Goal: Find specific fact: Find contact information

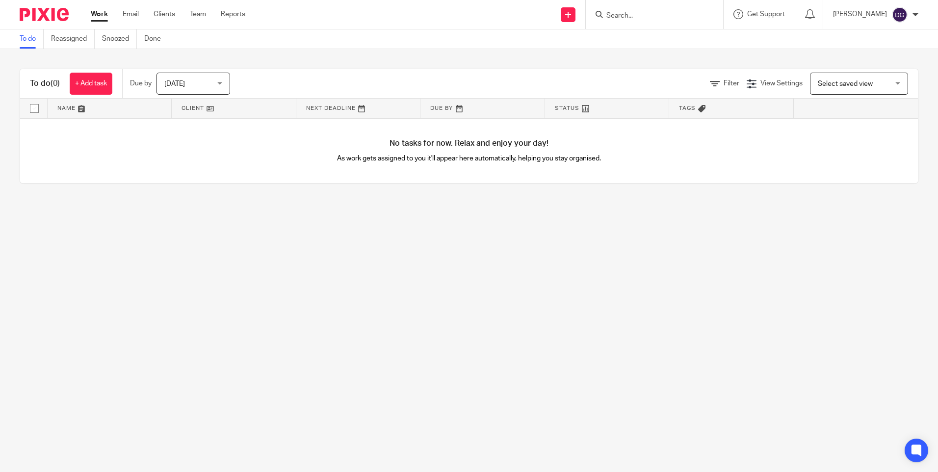
click at [645, 12] on input "Search" at bounding box center [649, 16] width 88 height 9
type input "d"
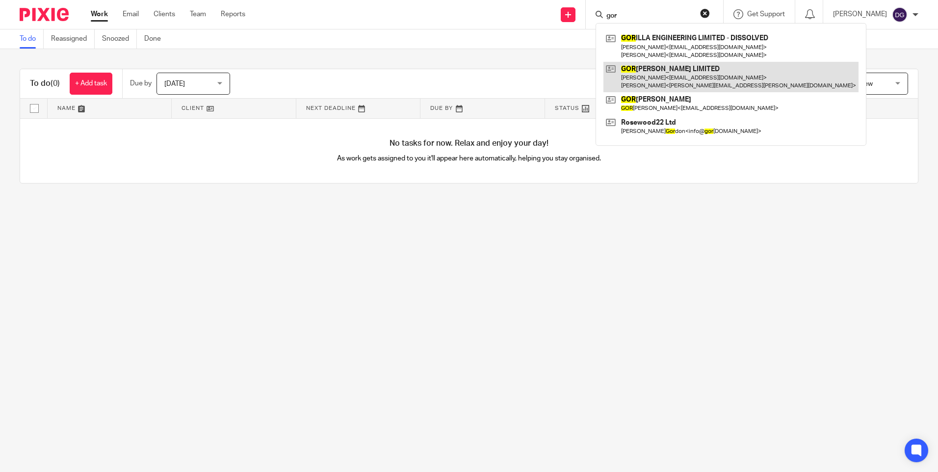
type input "gor"
click at [659, 72] on link at bounding box center [730, 77] width 255 height 30
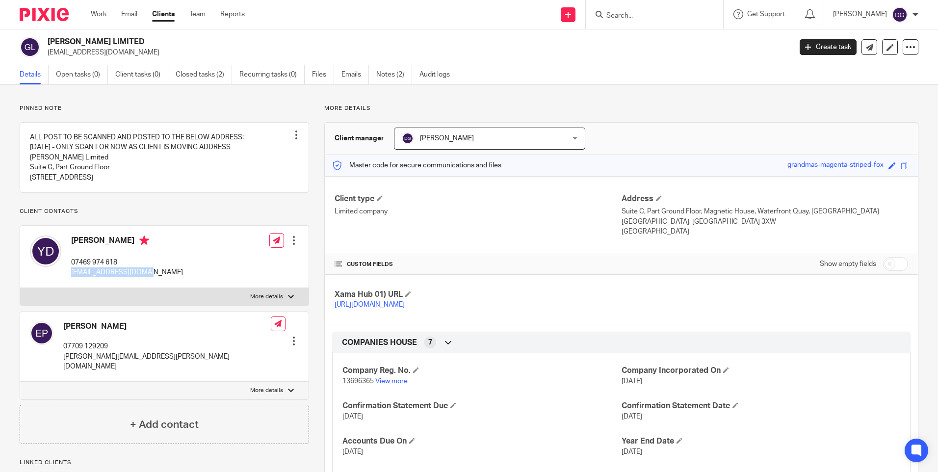
drag, startPoint x: 150, startPoint y: 334, endPoint x: 69, endPoint y: 334, distance: 80.4
click at [69, 288] on div "YAIR DADASH 07469 974 618 iandadash11@gmail.com Edit contact Create client from…" at bounding box center [164, 257] width 288 height 62
copy p "[EMAIL_ADDRESS][DOMAIN_NAME]"
